Goal: Task Accomplishment & Management: Use online tool/utility

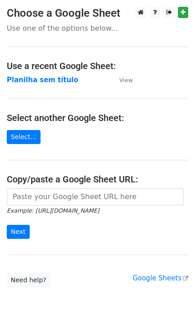
click at [106, 188] on main "Choose a Google Sheet Use one of the options below... Use a recent Google Sheet…" at bounding box center [97, 147] width 195 height 280
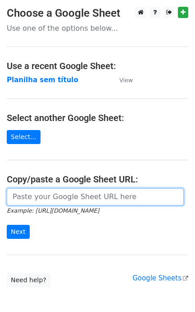
click at [92, 202] on input "url" at bounding box center [95, 196] width 177 height 17
paste input "https://docs.google.com/spreadsheets/d/11dGfEbGc57YceTrmeJPNe1kg2RUhHsyv8kR8EpL…"
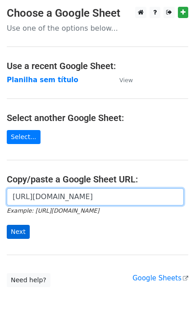
type input "https://docs.google.com/spreadsheets/d/11dGfEbGc57YceTrmeJPNe1kg2RUhHsyv8kR8EpL…"
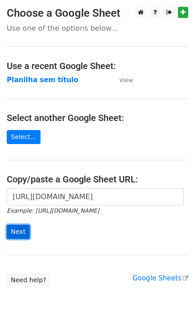
scroll to position [0, 0]
click at [24, 226] on input "Next" at bounding box center [18, 231] width 23 height 14
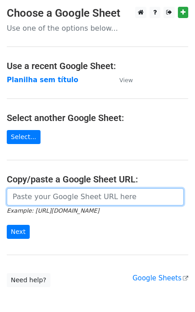
click at [128, 199] on input "url" at bounding box center [95, 196] width 177 height 17
paste input "https://docs.google.com/spreadsheets/d/11dGfEbGc57YceTrmeJPNe1kg2RUhHsyv8kR8EpL…"
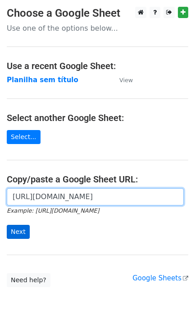
type input "[URL][DOMAIN_NAME]"
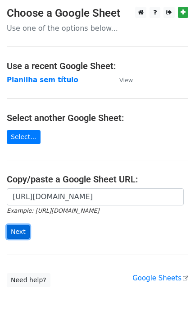
click at [23, 237] on input "Next" at bounding box center [18, 231] width 23 height 14
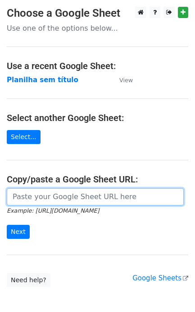
click at [43, 193] on input "url" at bounding box center [95, 196] width 177 height 17
paste input "[URL][DOMAIN_NAME]"
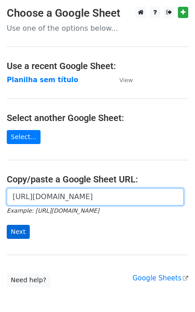
type input "[URL][DOMAIN_NAME]"
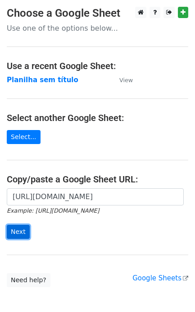
scroll to position [0, 0]
click at [19, 234] on input "Next" at bounding box center [18, 231] width 23 height 14
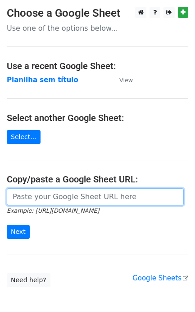
click at [30, 202] on input "url" at bounding box center [95, 196] width 177 height 17
paste input "https://docs.google.com/spreadsheets/d/11dGfEbGc57YceTrmeJPNe1kg2RUhHsyv8kR8EpL…"
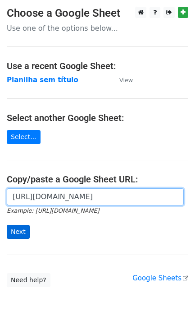
type input "[URL][DOMAIN_NAME]"
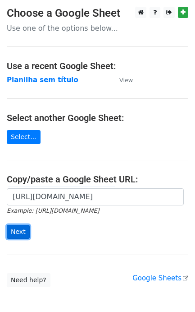
click at [22, 227] on input "Next" at bounding box center [18, 231] width 23 height 14
type input "[URL][DOMAIN_NAME]"
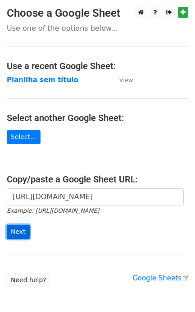
click at [15, 234] on input "Next" at bounding box center [18, 231] width 23 height 14
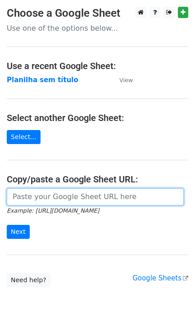
click at [38, 197] on input "url" at bounding box center [95, 196] width 177 height 17
paste input "[URL][DOMAIN_NAME]"
type input "[URL][DOMAIN_NAME]"
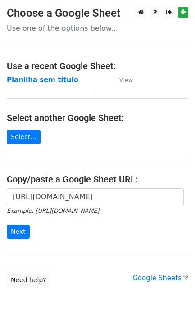
click at [5, 231] on div "[URL][DOMAIN_NAME] Example: [URL][DOMAIN_NAME] Next" at bounding box center [97, 218] width 195 height 60
click at [14, 231] on input "Next" at bounding box center [18, 231] width 23 height 14
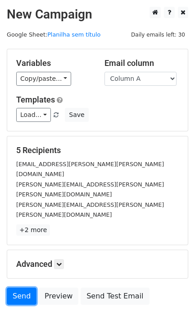
drag, startPoint x: 19, startPoint y: 267, endPoint x: 14, endPoint y: 257, distance: 10.5
click at [19, 287] on link "Send" at bounding box center [22, 295] width 30 height 17
